Goal: Transaction & Acquisition: Download file/media

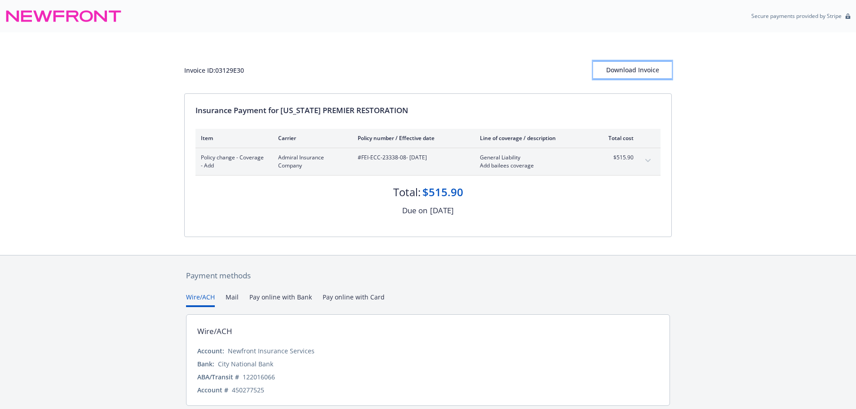
click at [628, 72] on div "Download Invoice" at bounding box center [632, 70] width 79 height 17
